Goal: Book appointment/travel/reservation

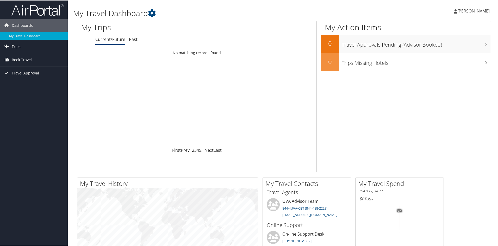
click at [52, 61] on link "Book Travel" at bounding box center [34, 59] width 68 height 13
click at [49, 86] on link "Book/Manage Online Trips" at bounding box center [34, 86] width 68 height 8
